Goal: Check status: Check status

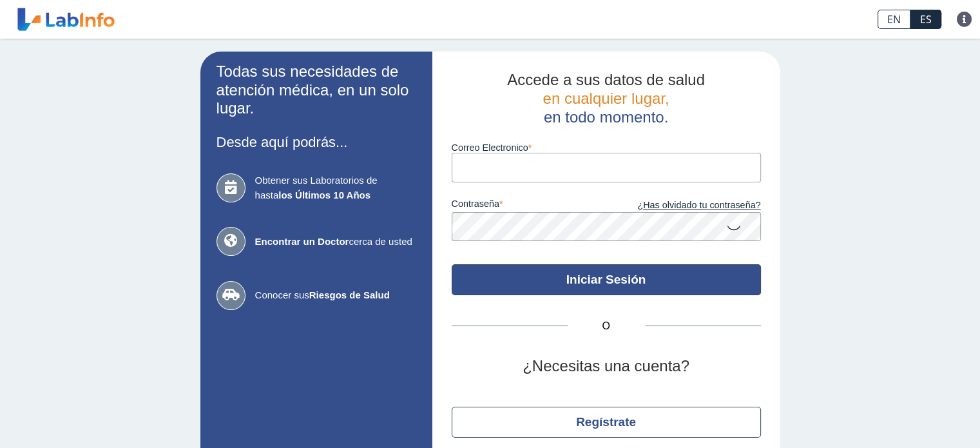
type input "[EMAIL_ADDRESS][PERSON_NAME][DOMAIN_NAME]"
click at [561, 280] on button "Iniciar Sesión" at bounding box center [606, 279] width 309 height 31
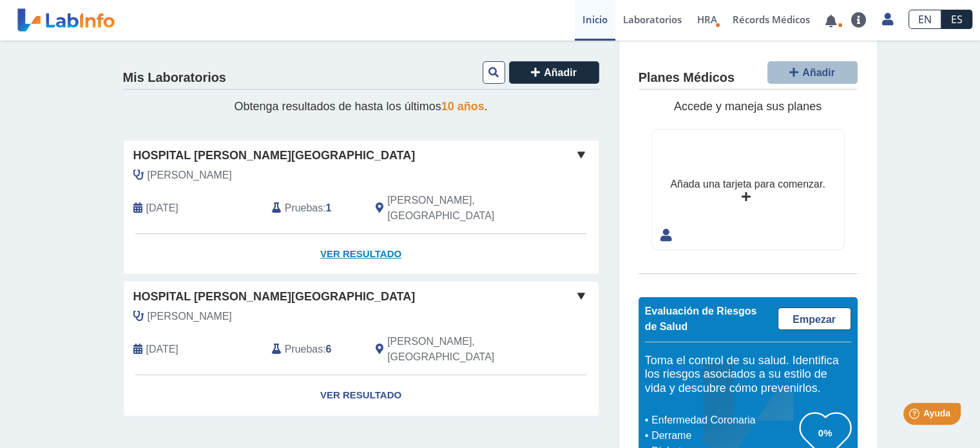
click at [366, 239] on link "Ver Resultado" at bounding box center [361, 254] width 475 height 41
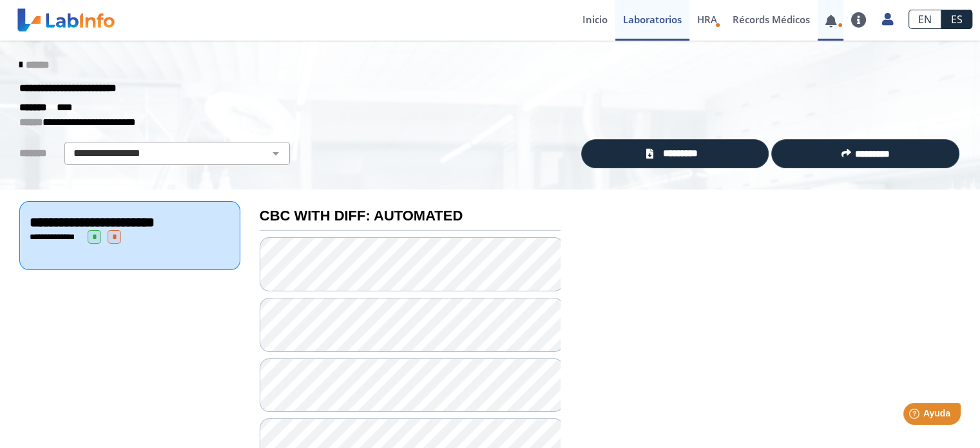
click at [834, 26] on link at bounding box center [831, 21] width 26 height 10
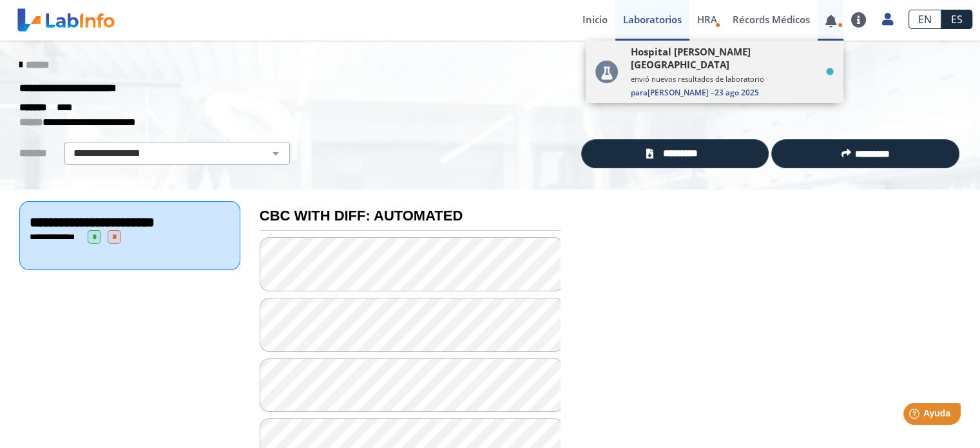
click at [799, 87] on span "Para [PERSON_NAME] – [DATE]" at bounding box center [732, 92] width 203 height 11
click at [704, 87] on span "Para [PERSON_NAME] – [DATE]" at bounding box center [732, 92] width 203 height 11
click at [706, 25] on span "HRA" at bounding box center [707, 19] width 20 height 13
